Goal: Navigation & Orientation: Understand site structure

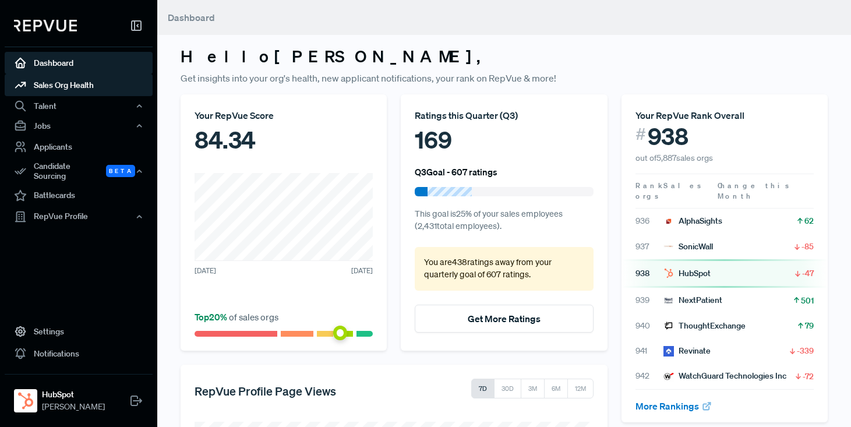
click at [59, 83] on link "Sales Org Health" at bounding box center [79, 85] width 148 height 22
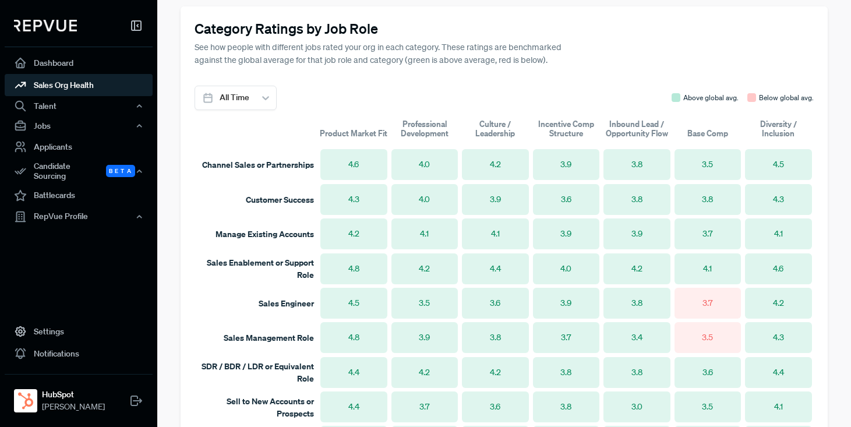
scroll to position [701, 0]
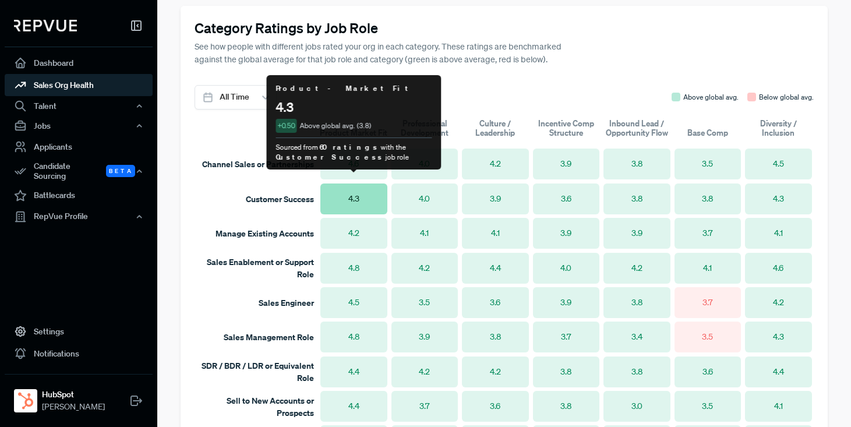
click at [357, 193] on span "4.3" at bounding box center [353, 199] width 11 height 12
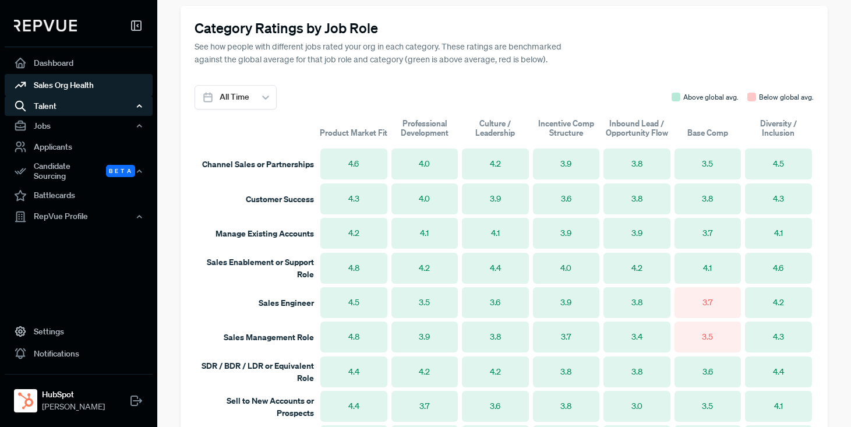
click at [52, 108] on div "Talent" at bounding box center [79, 106] width 148 height 20
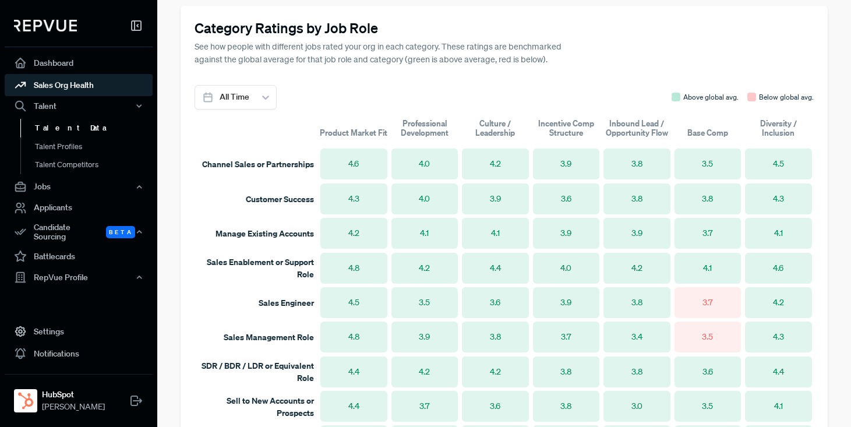
click at [70, 125] on link "Talent Data" at bounding box center [94, 128] width 148 height 19
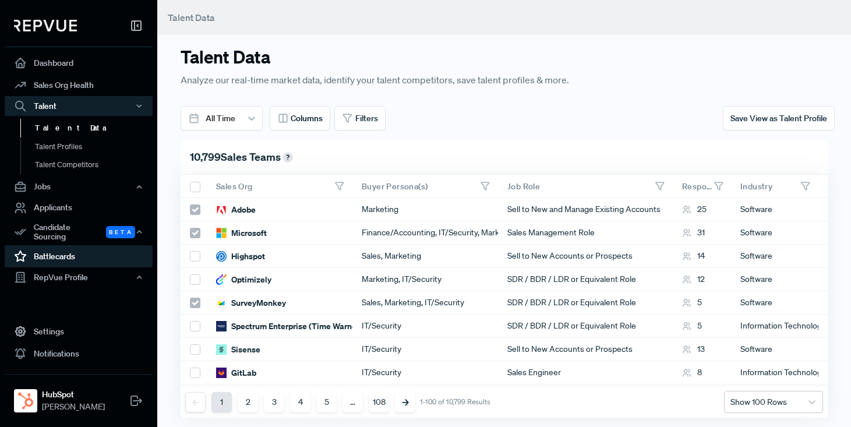
click at [51, 249] on link "Battlecards" at bounding box center [79, 256] width 148 height 22
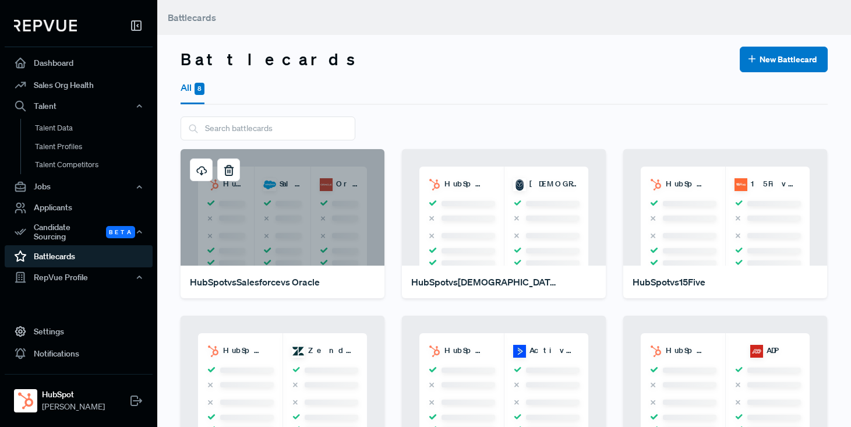
click at [277, 210] on div "HubSpot Salesforce Oracle" at bounding box center [283, 207] width 204 height 117
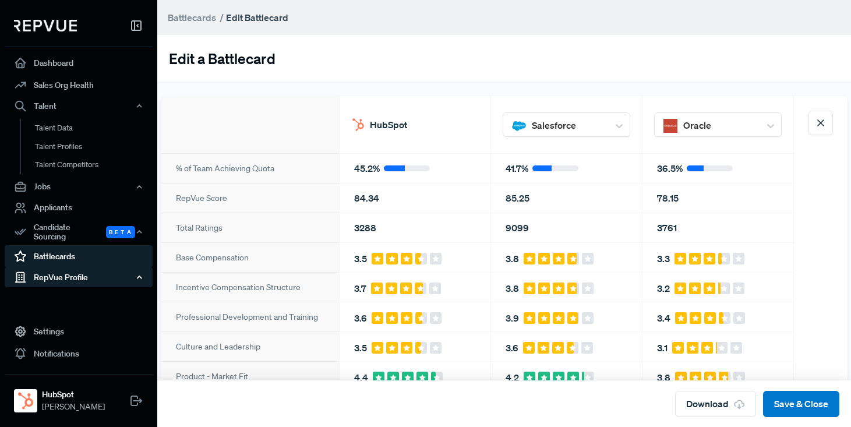
click at [58, 269] on div "RepVue Profile" at bounding box center [79, 277] width 148 height 20
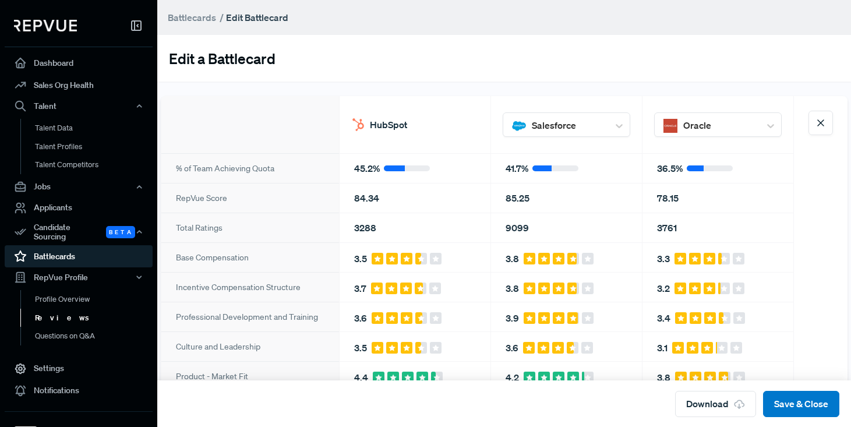
click at [51, 310] on link "Reviews" at bounding box center [94, 318] width 148 height 19
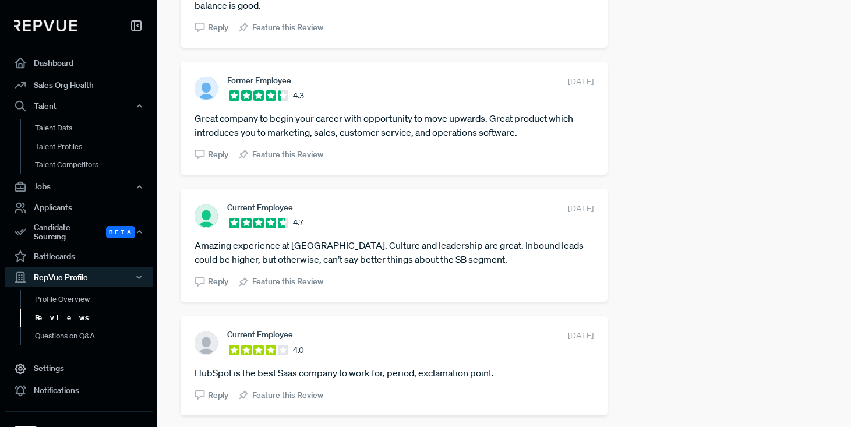
scroll to position [2538, 0]
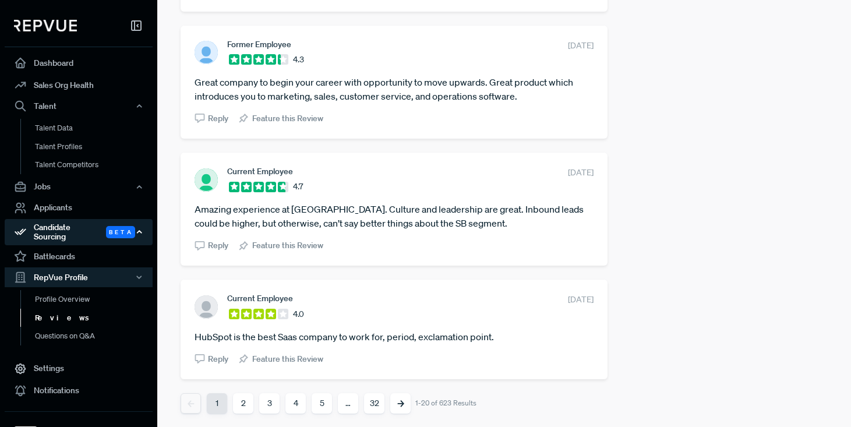
click at [53, 223] on div "Candidate Sourcing Beta" at bounding box center [79, 232] width 148 height 27
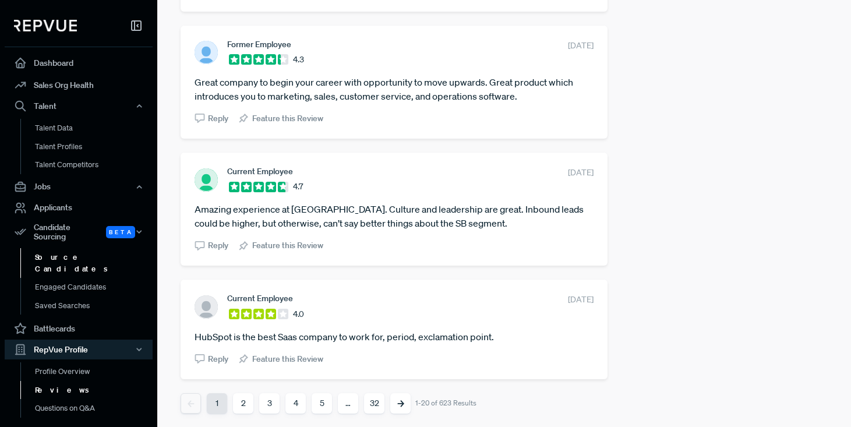
click at [72, 249] on link "Source Candidates" at bounding box center [94, 263] width 148 height 30
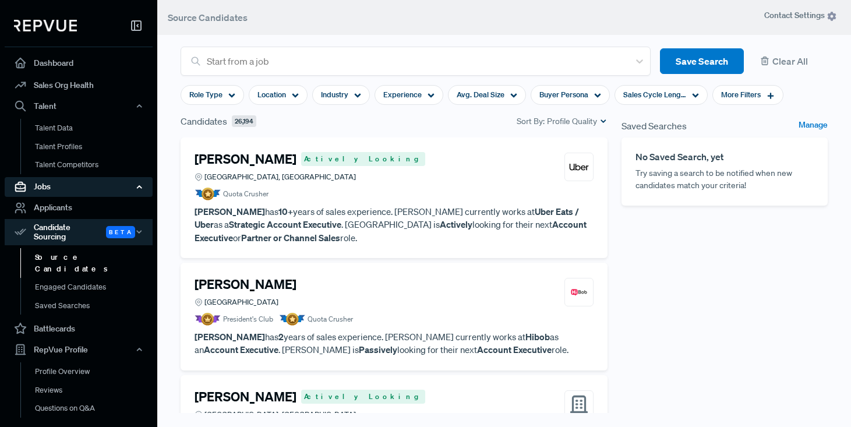
click at [54, 189] on div "Jobs" at bounding box center [79, 187] width 148 height 20
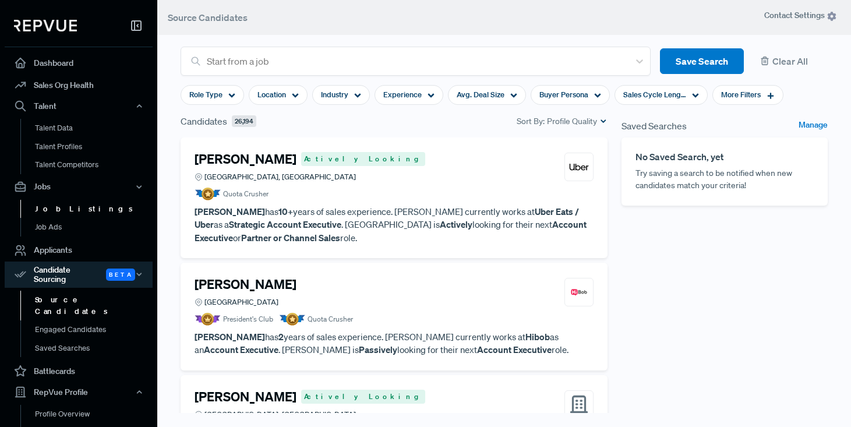
click at [66, 206] on link "Job Listings" at bounding box center [94, 209] width 148 height 19
